Goal: Task Accomplishment & Management: Manage account settings

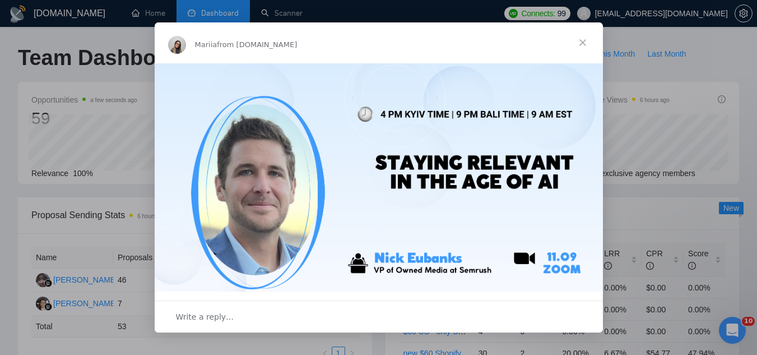
click at [580, 40] on span "Close" at bounding box center [583, 42] width 40 height 40
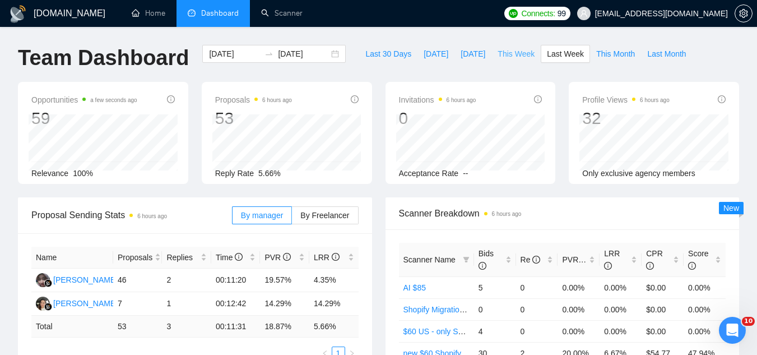
click at [498, 57] on span "This Week" at bounding box center [516, 54] width 37 height 12
type input "[DATE]"
click at [692, 13] on span "[EMAIL_ADDRESS][DOMAIN_NAME]" at bounding box center [661, 13] width 133 height 0
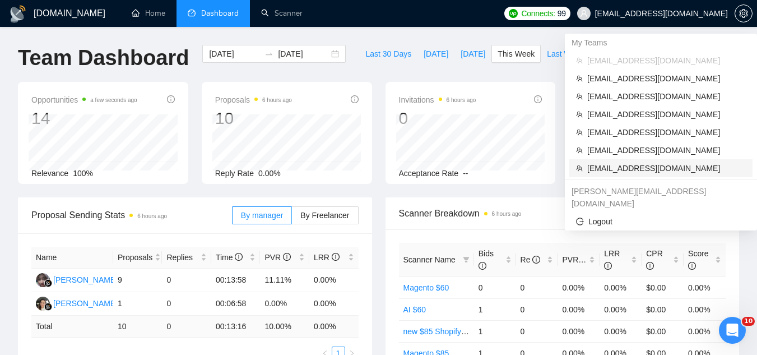
click at [643, 167] on span "[EMAIL_ADDRESS][DOMAIN_NAME]" at bounding box center [666, 168] width 159 height 12
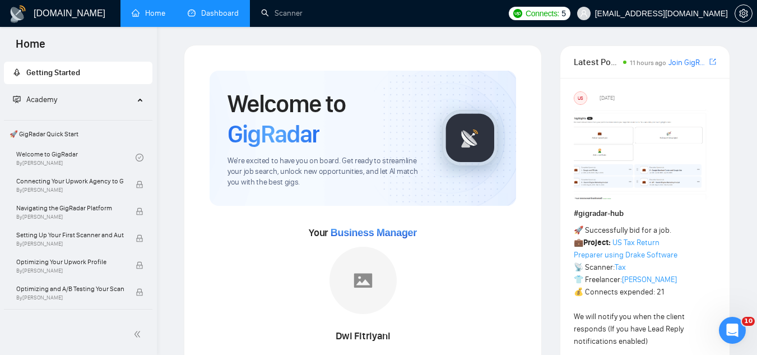
click at [207, 12] on link "Dashboard" at bounding box center [213, 13] width 51 height 10
